Goal: Check status

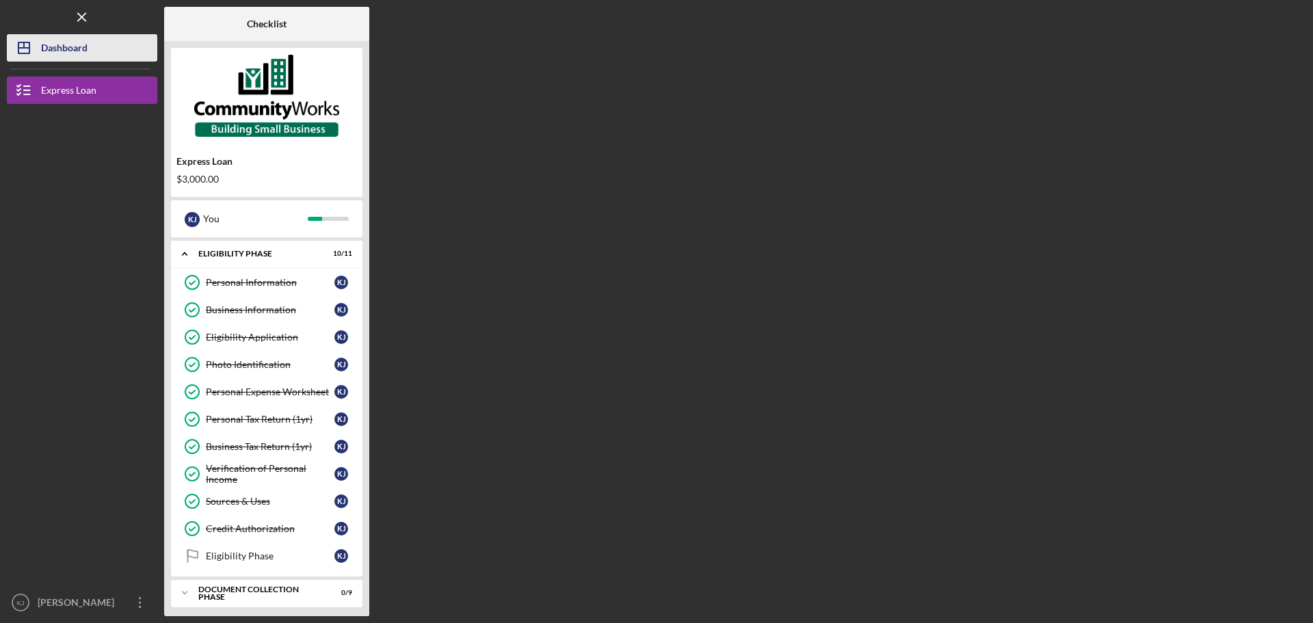
click at [90, 51] on button "Icon/Dashboard Dashboard" at bounding box center [82, 47] width 150 height 27
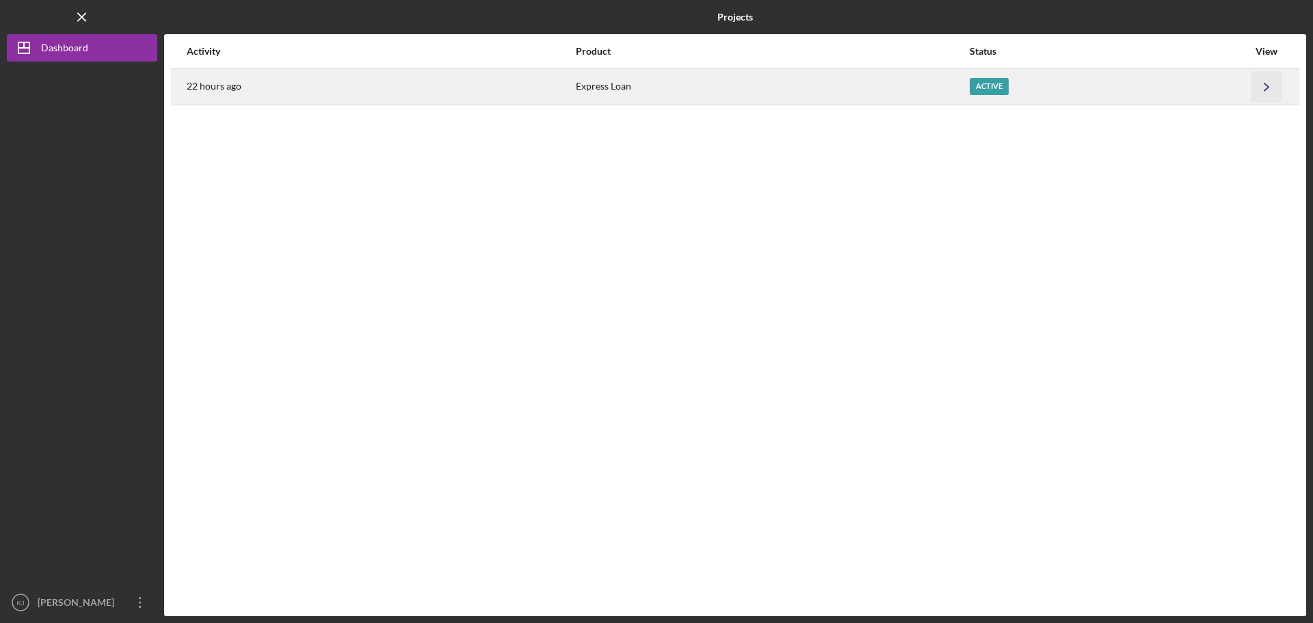
click at [1266, 88] on icon "Icon/Navigate" at bounding box center [1267, 86] width 31 height 31
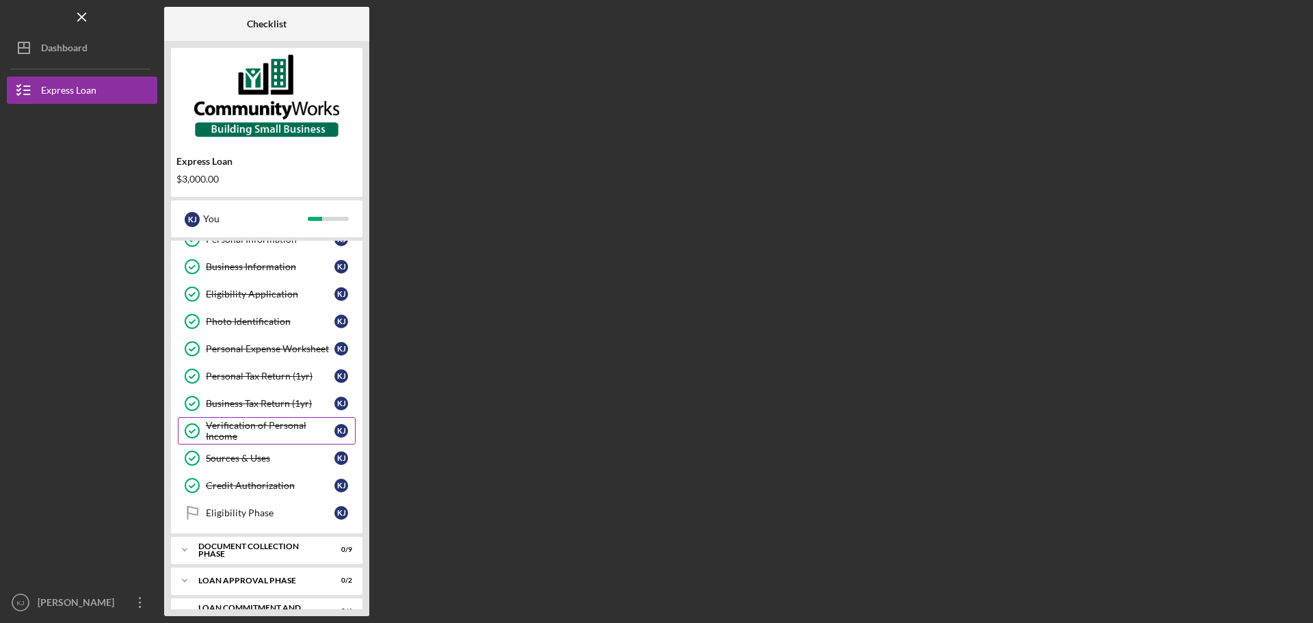
scroll to position [66, 0]
